Goal: Task Accomplishment & Management: Manage account settings

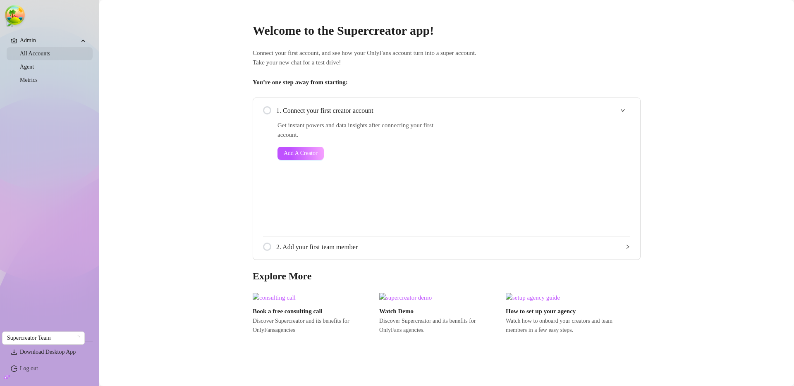
click at [36, 54] on link "All Accounts" at bounding box center [35, 53] width 31 height 6
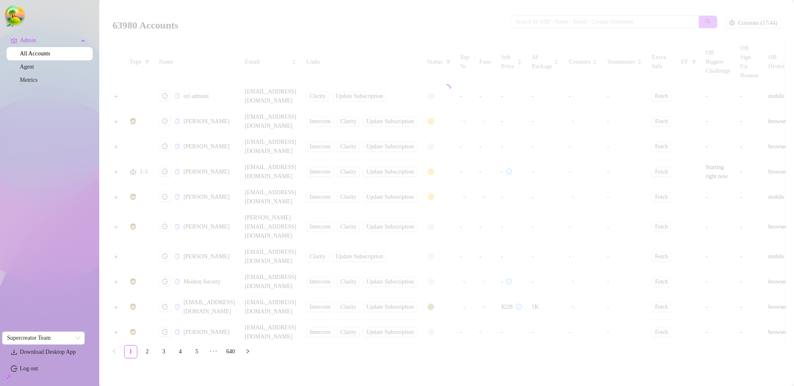
click at [549, 21] on div at bounding box center [447, 88] width 678 height 165
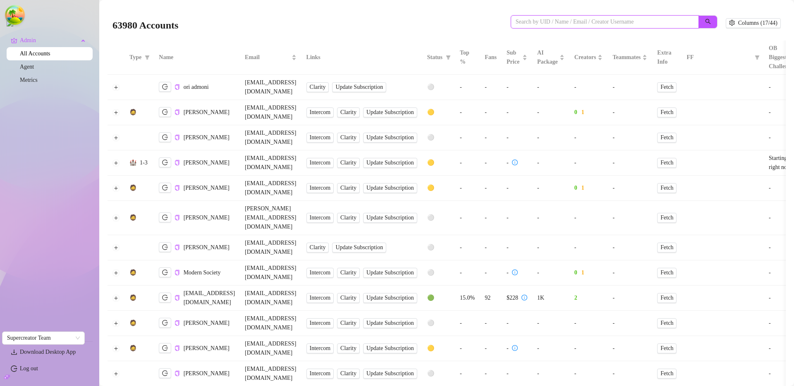
click at [541, 21] on input "search" at bounding box center [602, 21] width 172 height 9
paste input "u3gpjT6BwJSMnG0jCWNjmQGGbZD3"
type input "u3gpjT6BwJSMnG0jCWNjmQGGbZD3"
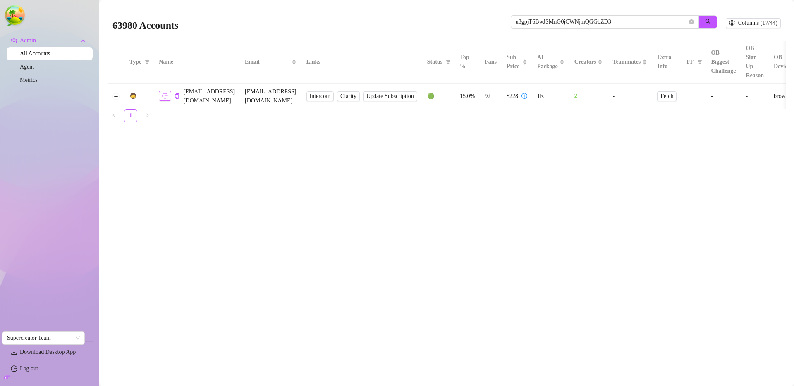
click at [165, 93] on icon "logout" at bounding box center [165, 96] width 6 height 6
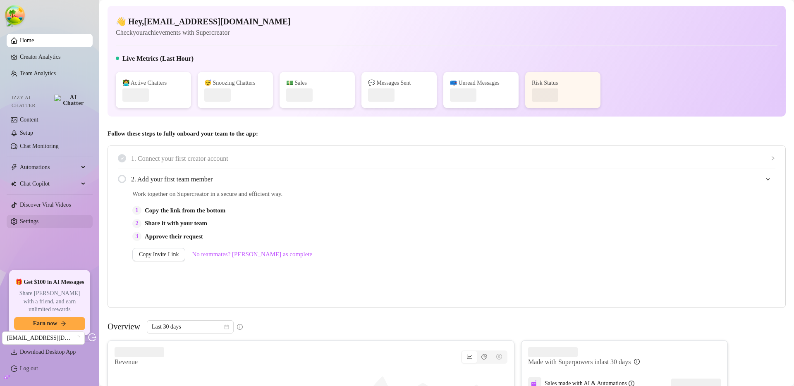
click at [38, 218] on link "Settings" at bounding box center [29, 221] width 19 height 6
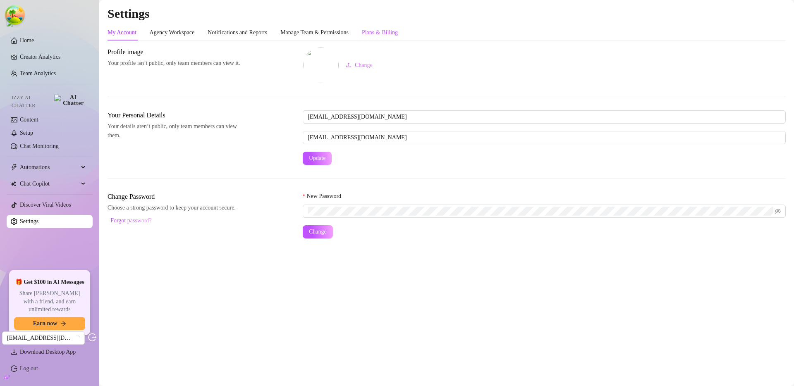
click at [394, 31] on div "Plans & Billing" at bounding box center [380, 32] width 36 height 9
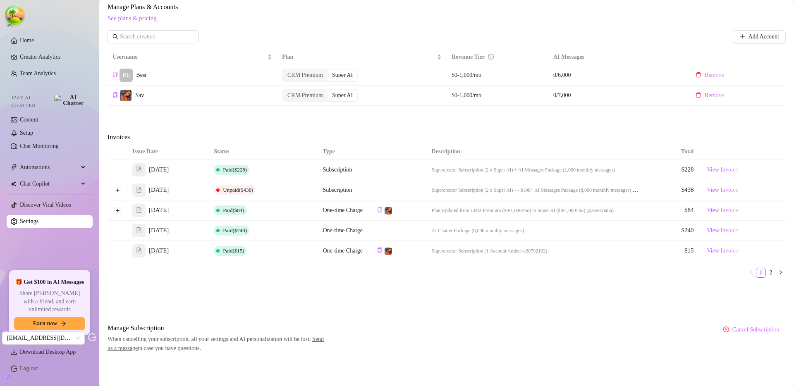
scroll to position [237, 0]
click at [229, 189] on span "Unpaid ($438)" at bounding box center [238, 188] width 30 height 6
click at [120, 191] on button "Expand row" at bounding box center [117, 188] width 7 height 7
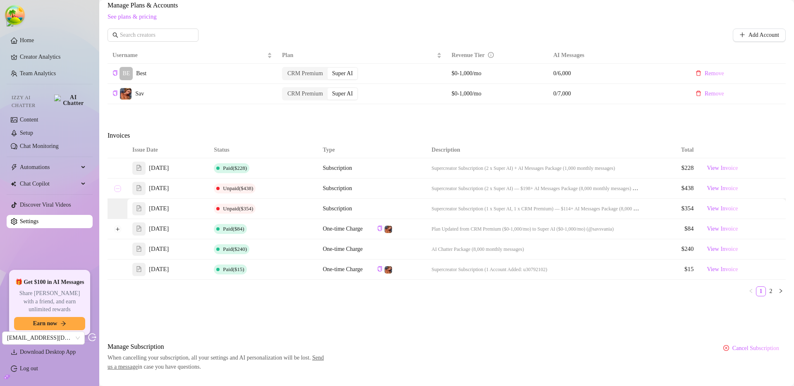
click at [118, 190] on button "Collapse row" at bounding box center [117, 188] width 7 height 7
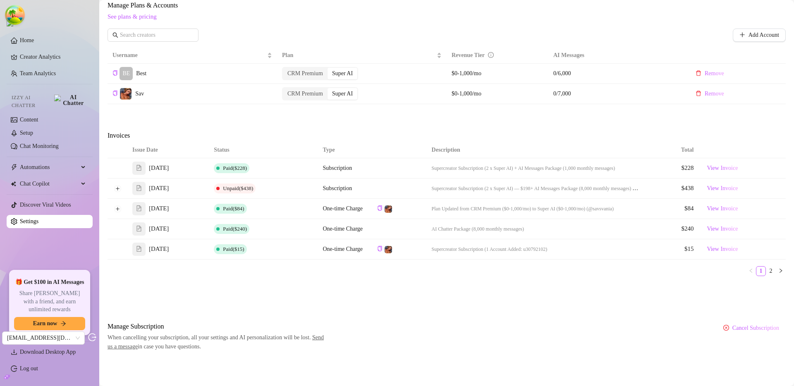
click at [113, 189] on td at bounding box center [118, 189] width 20 height 20
click at [116, 189] on button "Expand row" at bounding box center [117, 188] width 7 height 7
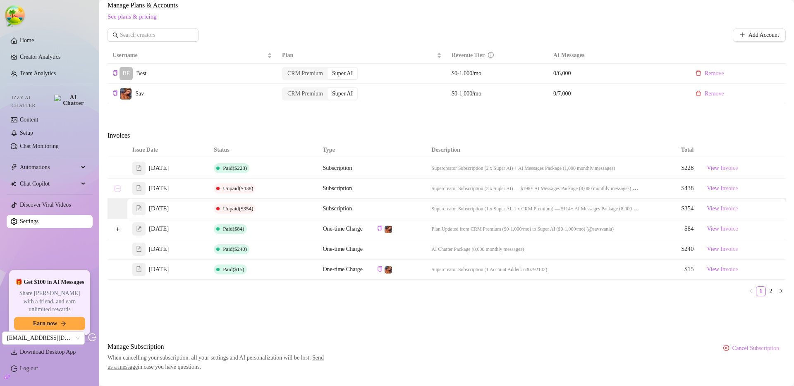
click at [116, 189] on button "Collapse row" at bounding box center [117, 188] width 7 height 7
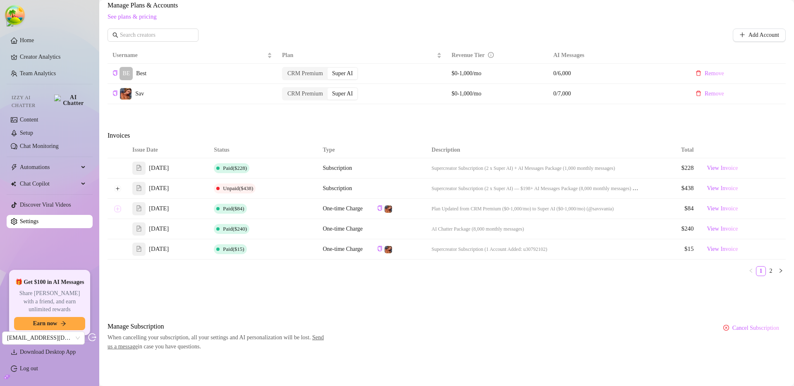
click at [117, 207] on button "Expand row" at bounding box center [117, 209] width 7 height 7
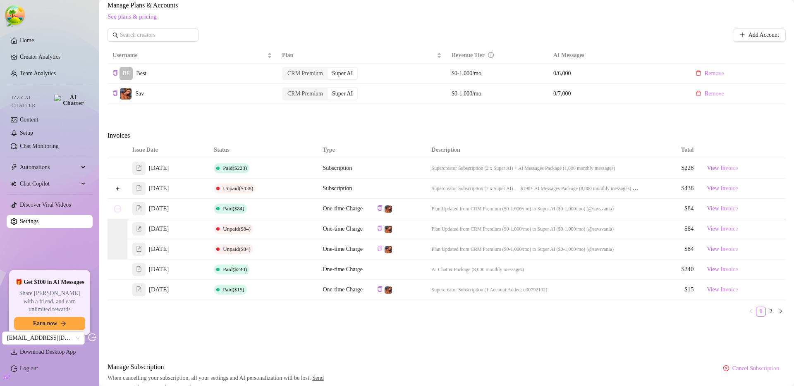
click at [117, 208] on button "Collapse row" at bounding box center [117, 209] width 7 height 7
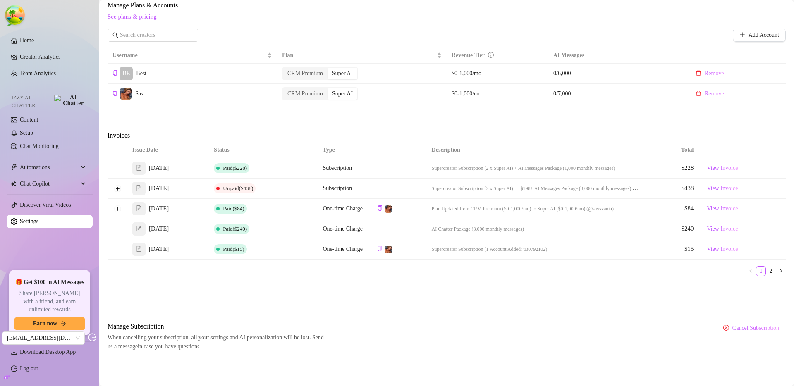
click at [289, 147] on th "Status" at bounding box center [263, 150] width 109 height 16
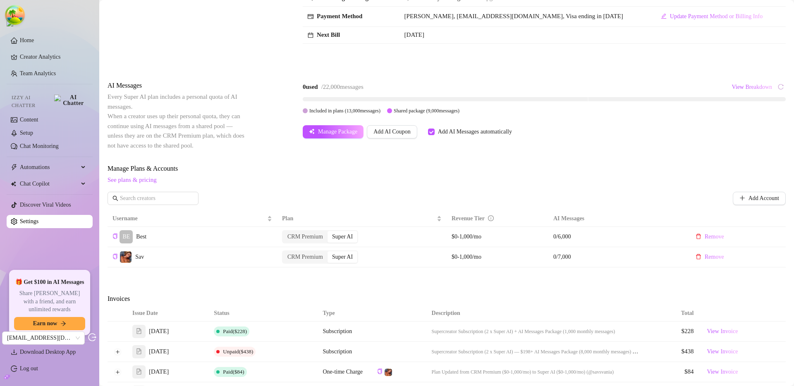
scroll to position [0, 0]
